Goal: Task Accomplishment & Management: Use online tool/utility

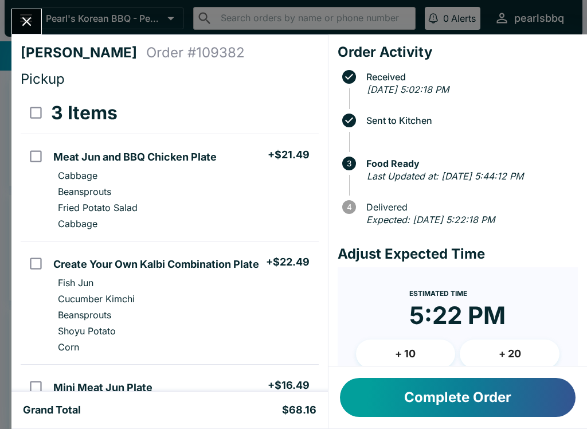
click at [471, 403] on button "Complete Order" at bounding box center [457, 397] width 235 height 39
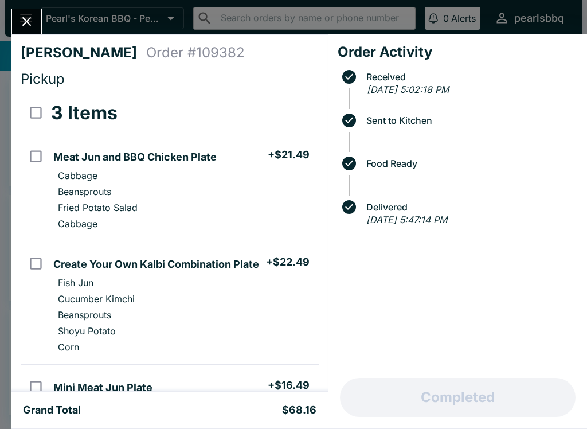
click at [458, 399] on div "Completed" at bounding box center [457, 397] width 258 height 62
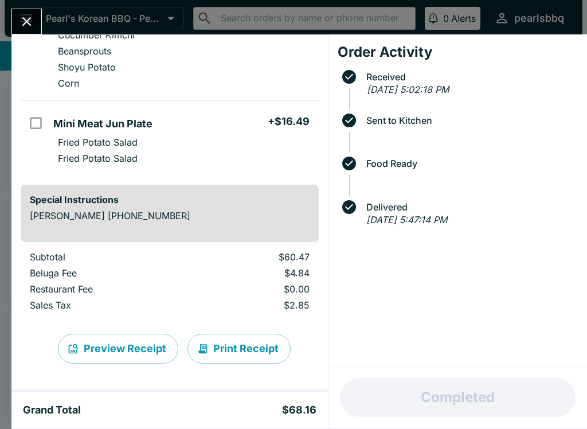
scroll to position [264, 0]
click at [466, 406] on div "Completed" at bounding box center [457, 397] width 258 height 62
click at [403, 248] on div "Order Activity Received [DATE] 5:02:18 PM Sent to Kitchen Food Ready Delivered …" at bounding box center [457, 200] width 258 height 332
click at [25, 12] on button "Close" at bounding box center [26, 21] width 29 height 25
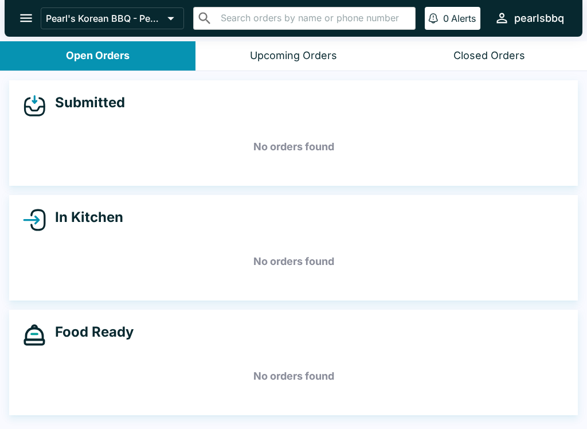
click at [159, 357] on h5 "No orders found" at bounding box center [293, 375] width 541 height 41
click at [152, 363] on h5 "No orders found" at bounding box center [293, 375] width 541 height 41
click at [171, 348] on div "Food Ready No orders found" at bounding box center [293, 361] width 568 height 105
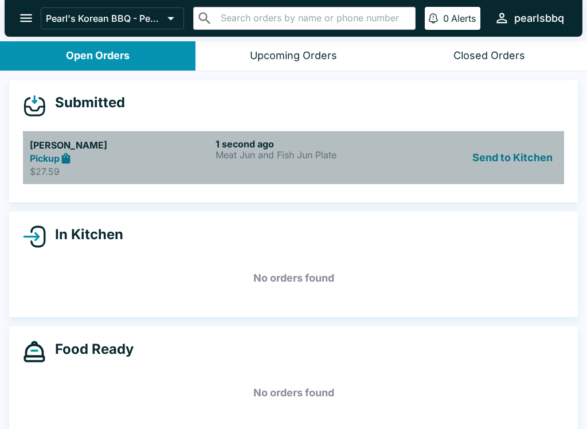
click at [144, 161] on div "Pickup" at bounding box center [120, 158] width 181 height 13
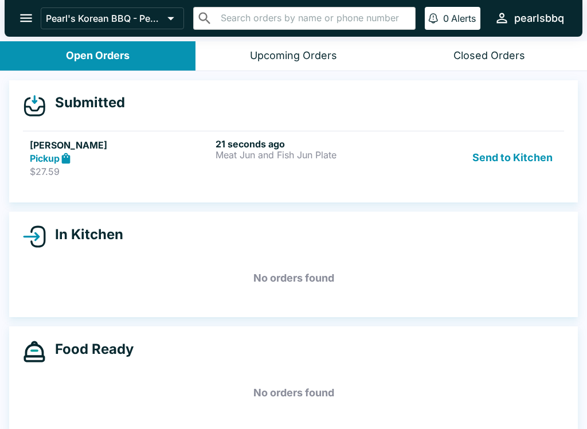
click at [171, 162] on div "Pickup" at bounding box center [120, 158] width 181 height 13
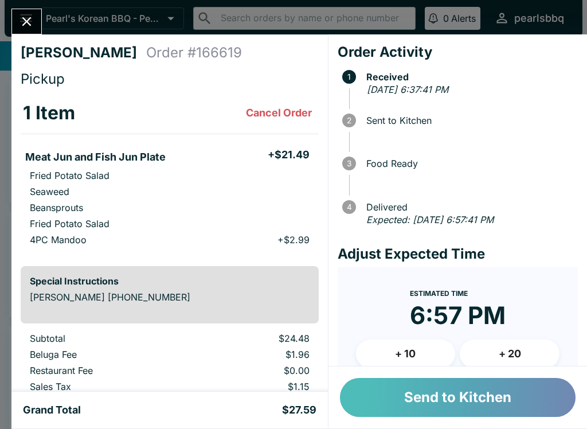
click at [422, 398] on button "Send to Kitchen" at bounding box center [457, 397] width 235 height 39
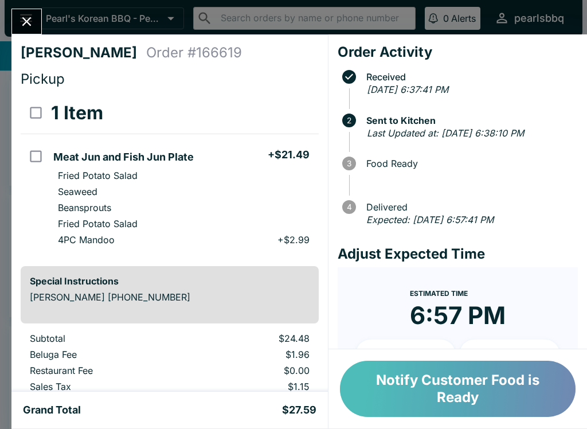
click at [392, 405] on button "Notify Customer Food is Ready" at bounding box center [457, 388] width 235 height 56
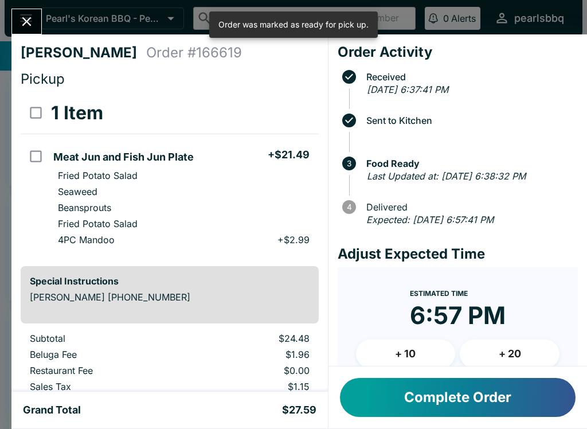
click at [366, 415] on button "Complete Order" at bounding box center [457, 397] width 235 height 39
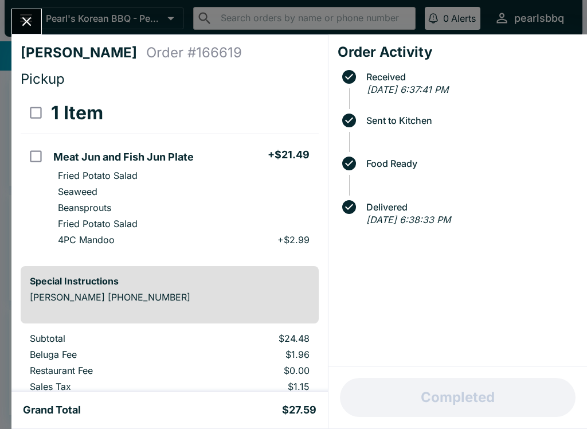
click at [486, 414] on div "Completed" at bounding box center [457, 397] width 258 height 62
click at [437, 396] on div "Completed" at bounding box center [457, 397] width 258 height 62
click at [437, 394] on div "Completed" at bounding box center [457, 397] width 258 height 62
click at [459, 398] on div "Completed" at bounding box center [457, 397] width 258 height 62
click at [34, 17] on icon "Close" at bounding box center [26, 21] width 15 height 15
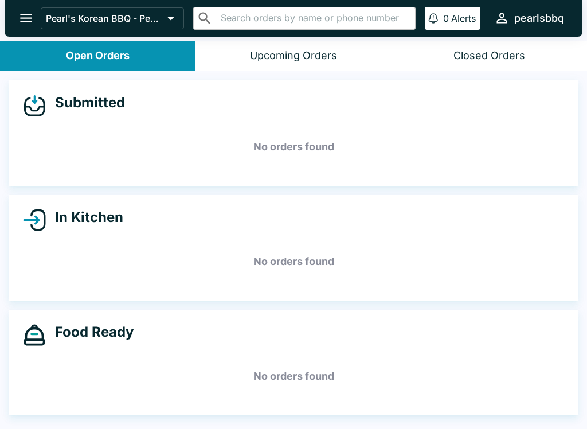
click at [296, 420] on div "Submitted No orders found In Kitchen No orders found Food Ready No orders found" at bounding box center [293, 251] width 587 height 360
click at [137, 238] on div "In Kitchen No orders found" at bounding box center [293, 247] width 568 height 105
click at [154, 53] on button "Open Orders" at bounding box center [97, 55] width 195 height 29
click at [290, 69] on button "Upcoming Orders" at bounding box center [292, 55] width 195 height 29
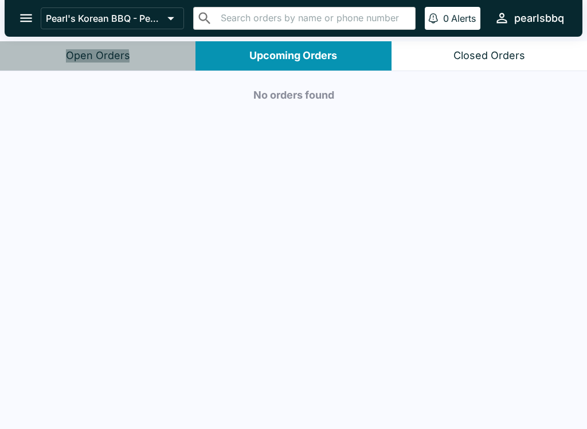
click at [64, 60] on button "Open Orders" at bounding box center [97, 55] width 195 height 29
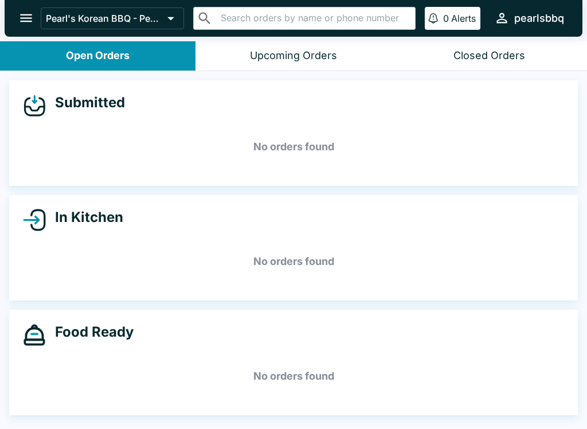
click at [469, 62] on button "Closed Orders" at bounding box center [488, 55] width 195 height 29
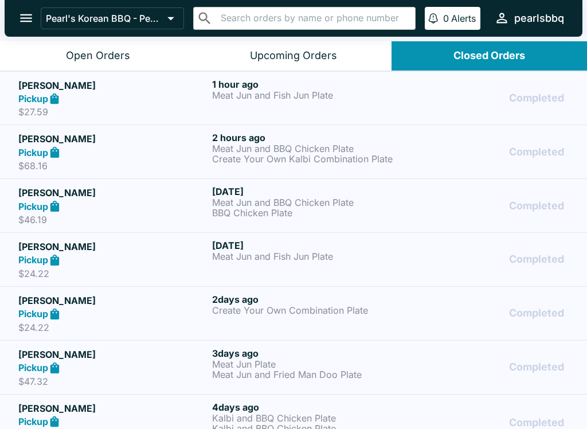
click at [249, 150] on p "Meat Jun and BBQ Chicken Plate" at bounding box center [306, 148] width 189 height 10
